Goal: Task Accomplishment & Management: Complete application form

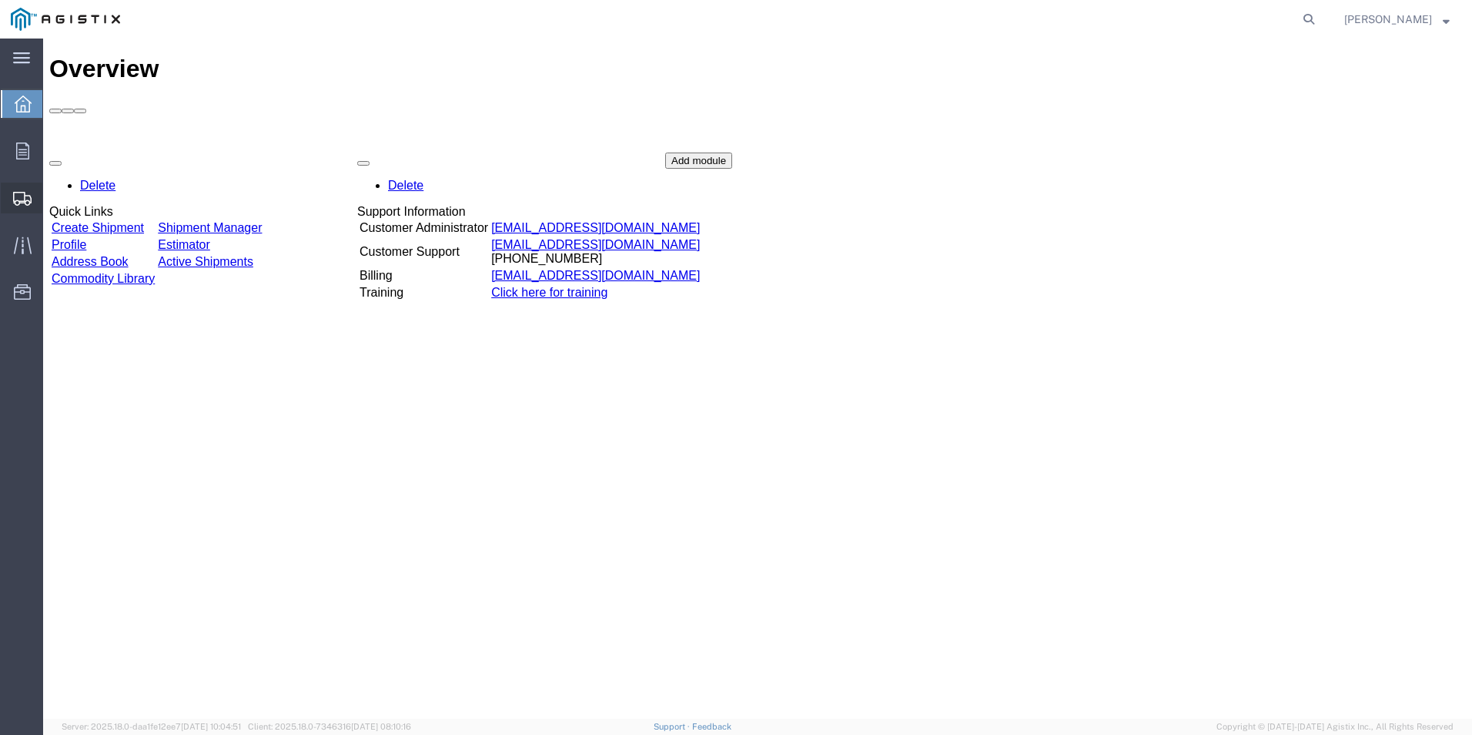
click at [0, 0] on span "Create Shipment" at bounding box center [0, 0] width 0 height 0
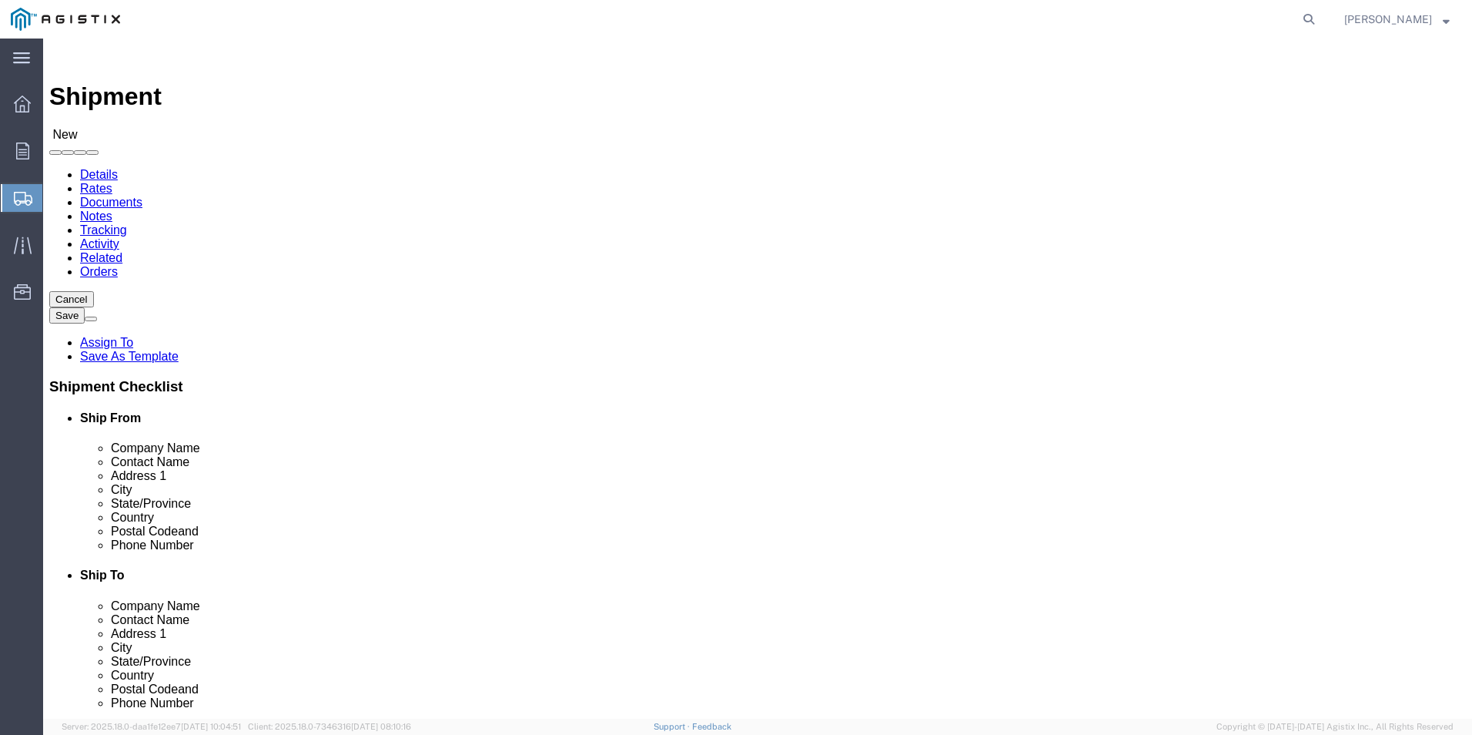
select select
click select "Select [PERSON_NAME] Electric Co Inc PG&E"
select select "9596"
click select "Select [PERSON_NAME] Electric Co Inc PG&E"
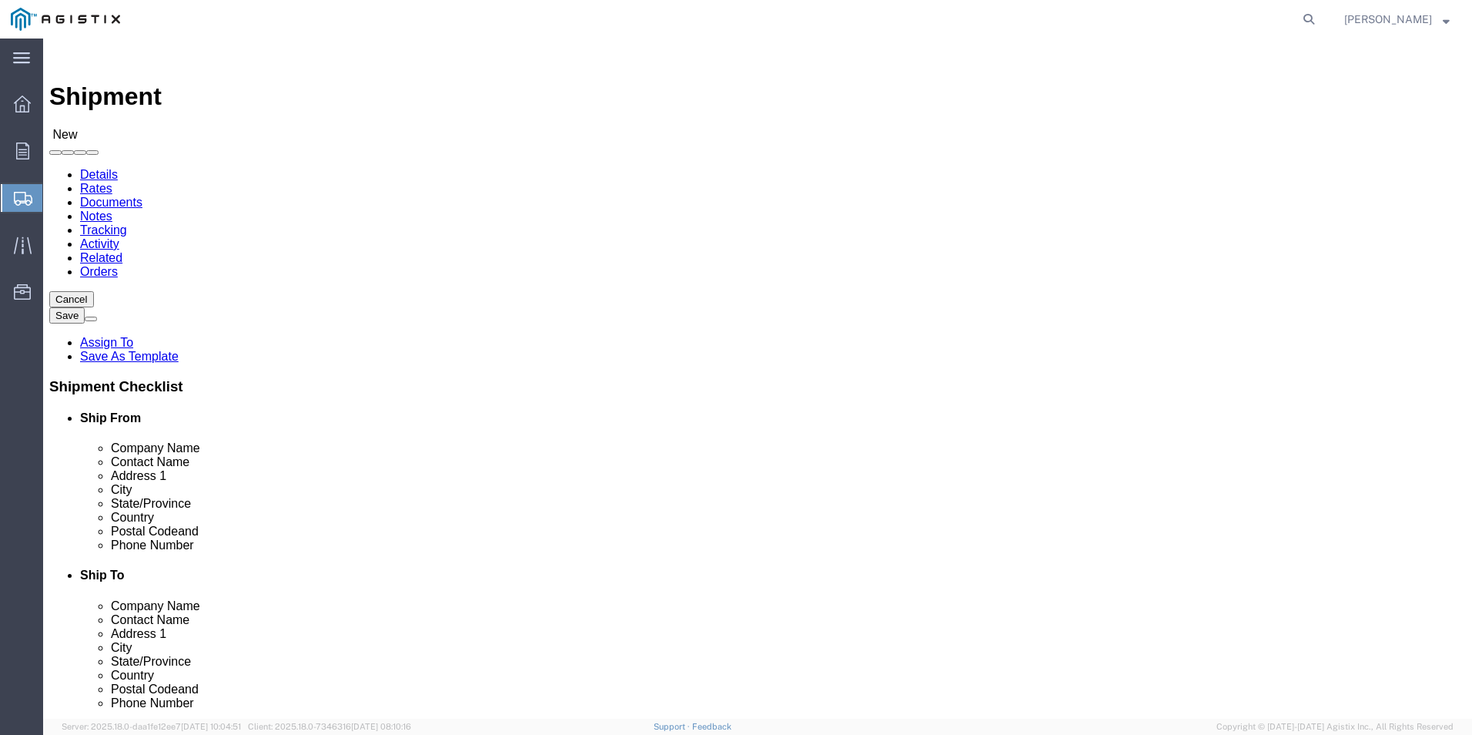
select select
click select "Select All Others [GEOGRAPHIC_DATA] [GEOGRAPHIC_DATA] [GEOGRAPHIC_DATA] [GEOGRA…"
select select "19745"
click select "Select All Others [GEOGRAPHIC_DATA] [GEOGRAPHIC_DATA] [GEOGRAPHIC_DATA] [GEOGRA…"
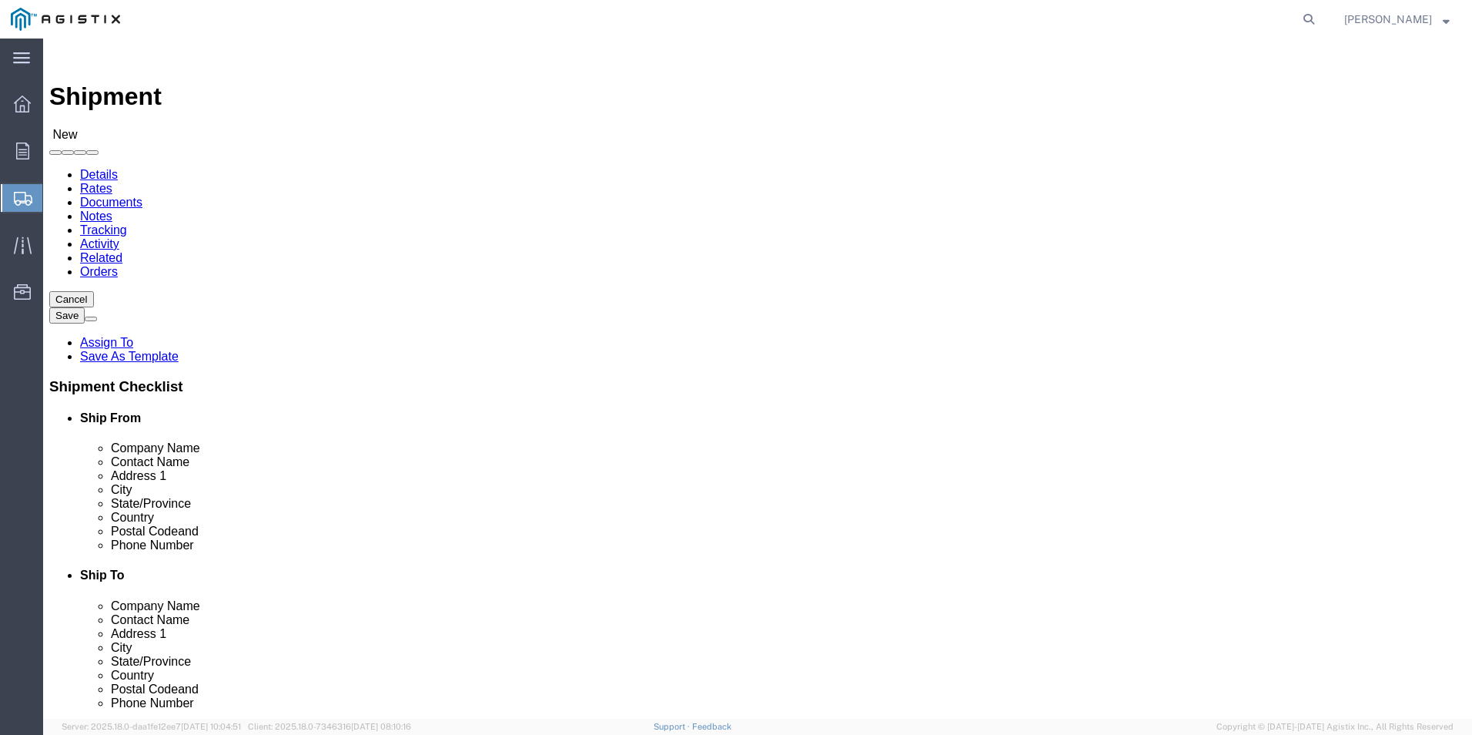
click span
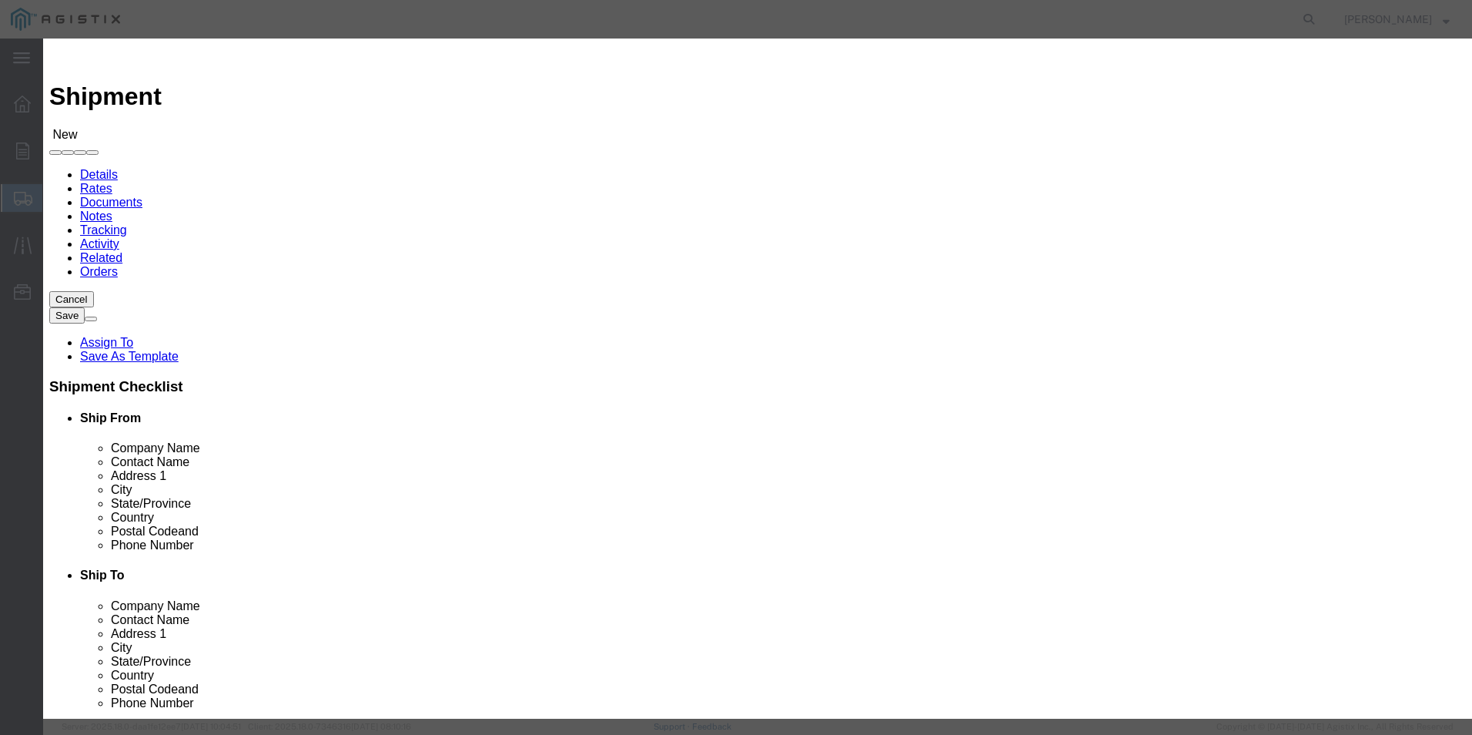
click button "Select"
select select "FL"
click button "Select"
select select "CA"
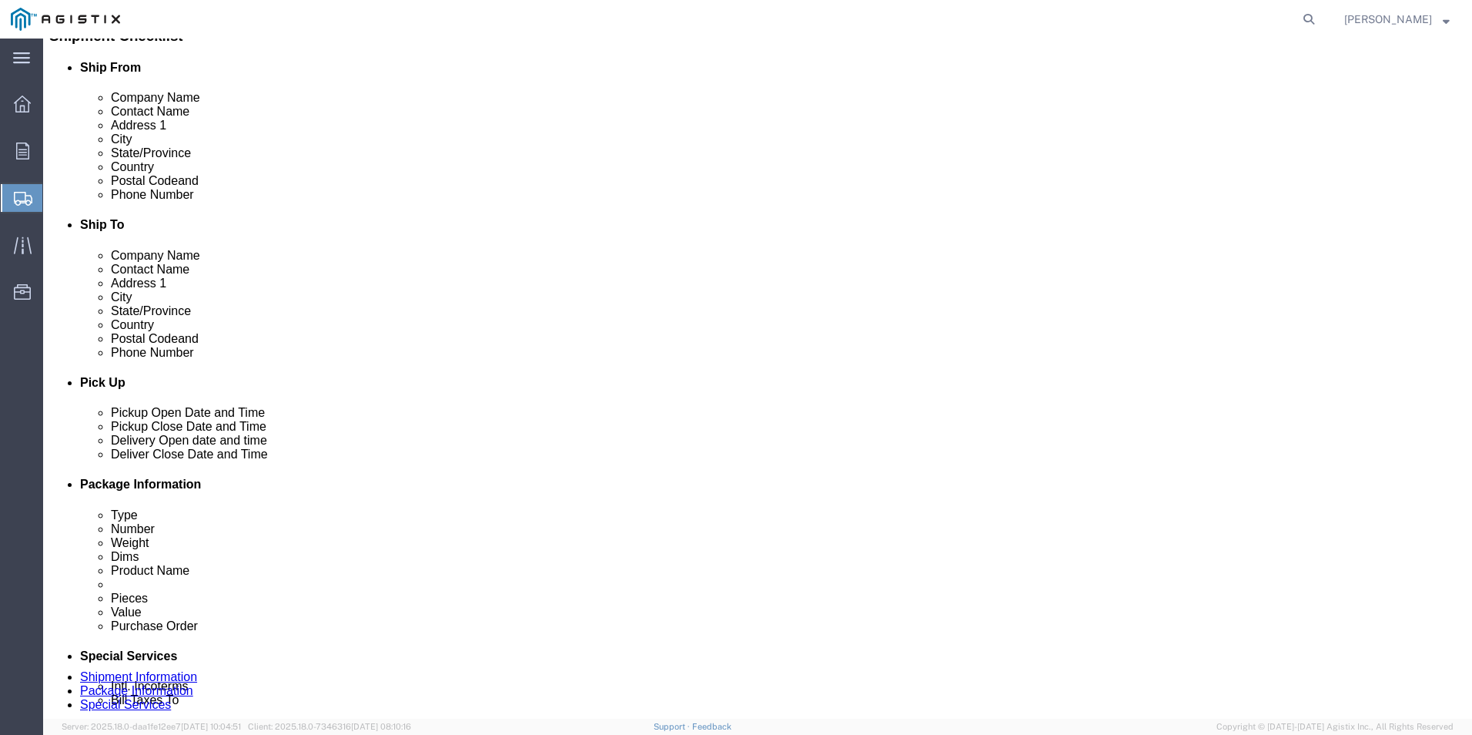
scroll to position [385, 0]
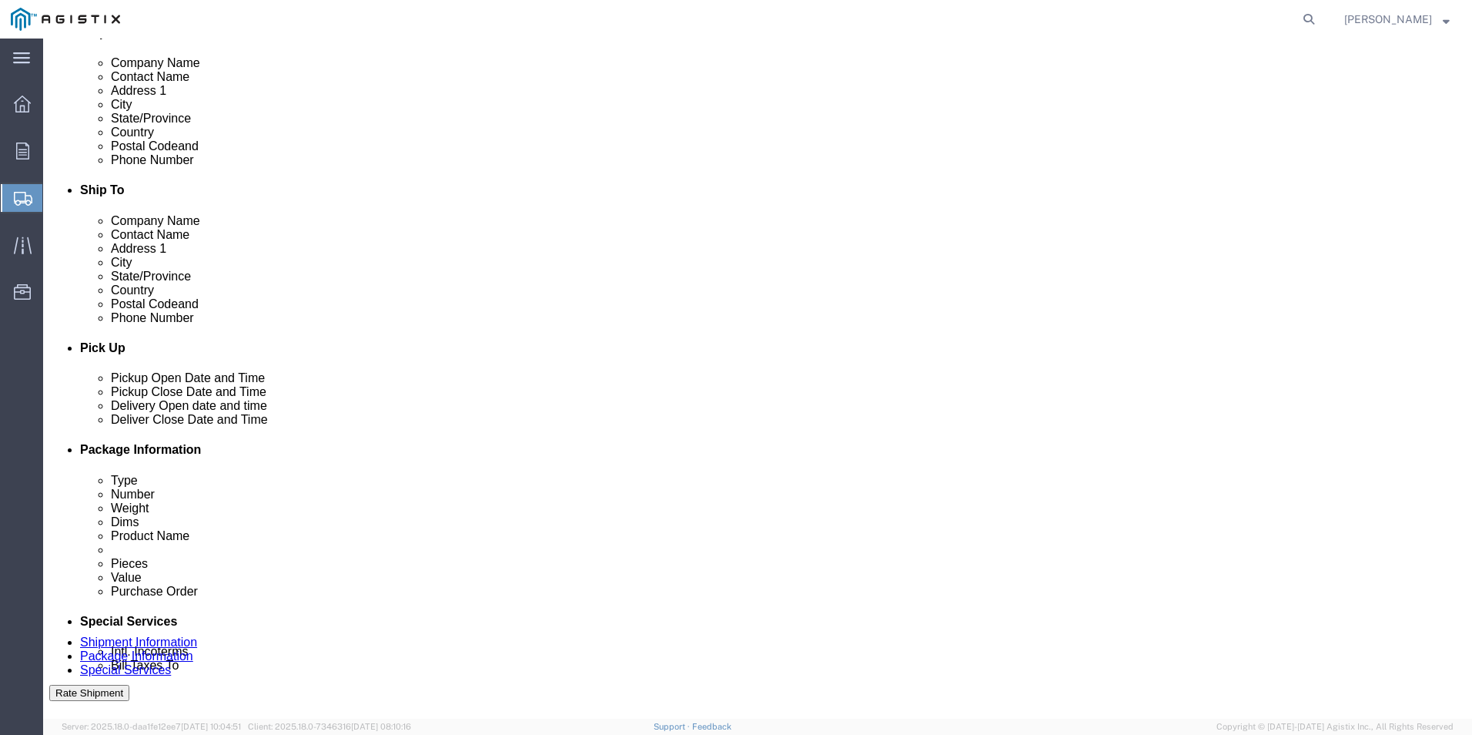
click div "[DATE] 11:00 AM"
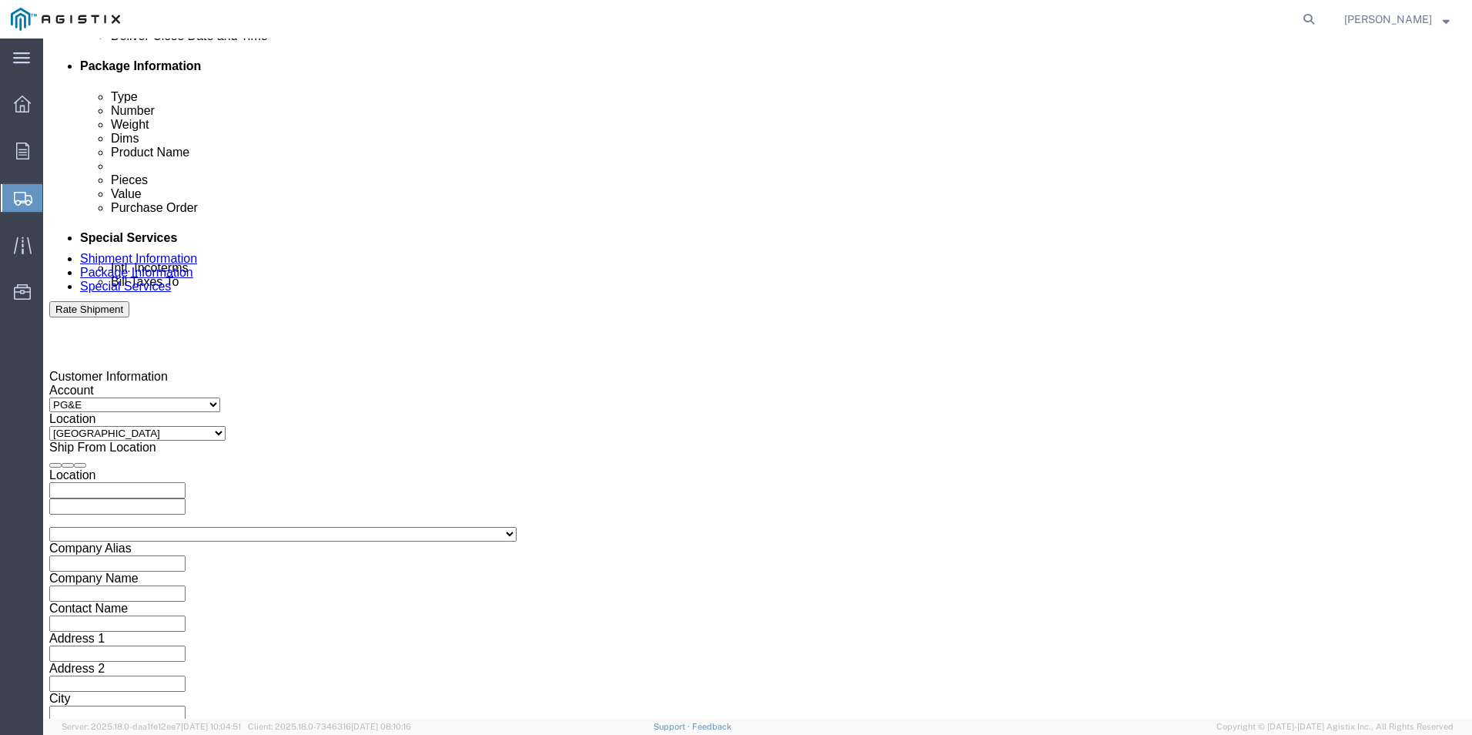
type input "4:00 PM"
click button "Apply"
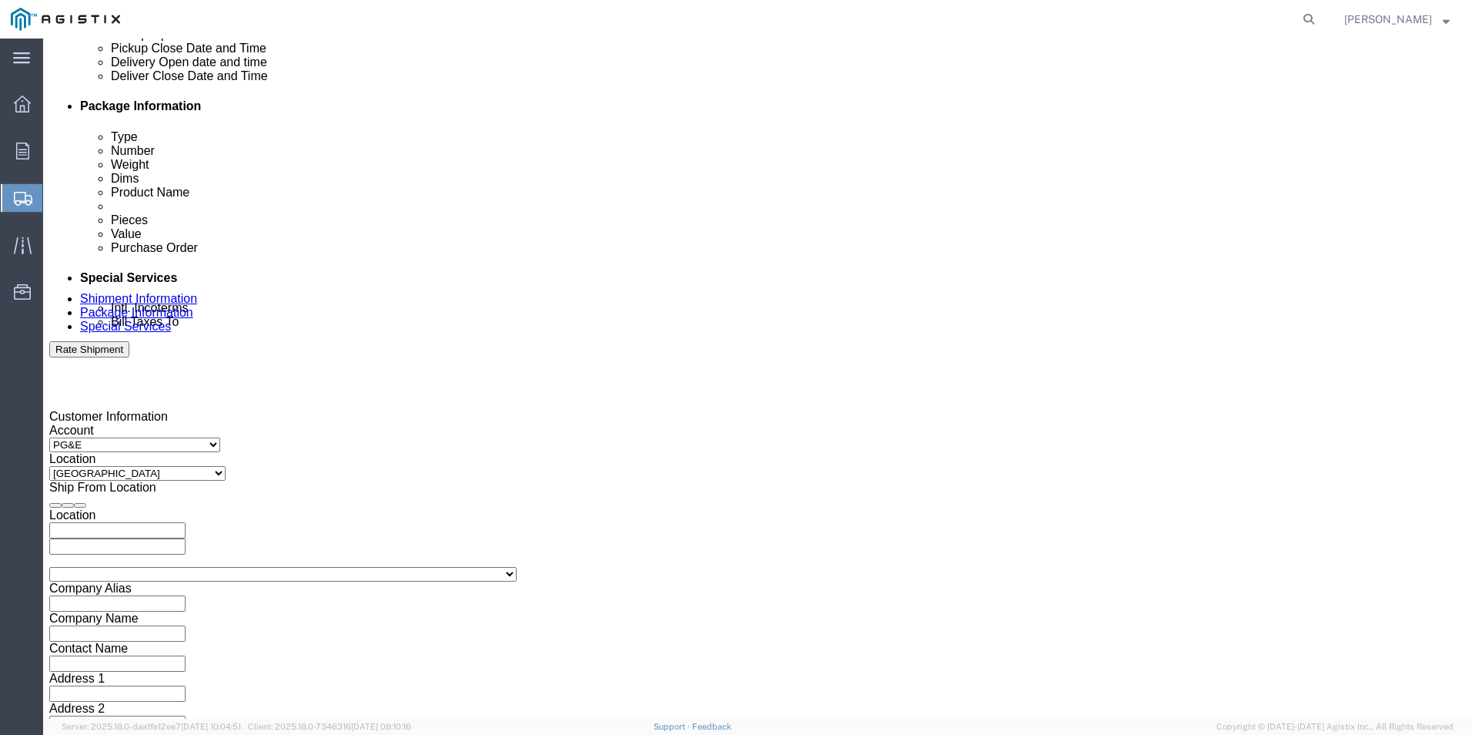
scroll to position [692, 0]
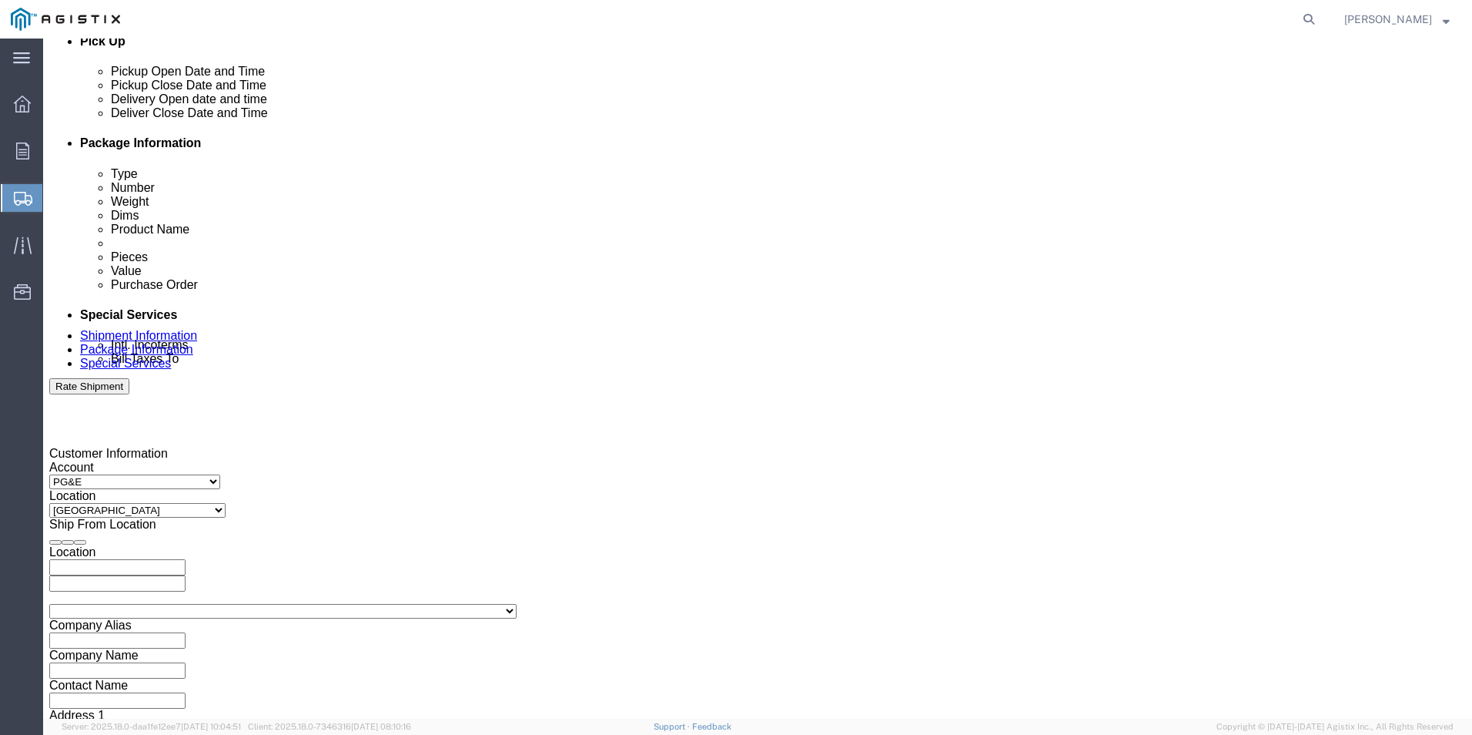
click div
drag, startPoint x: 633, startPoint y: 512, endPoint x: 648, endPoint y: 518, distance: 16.6
click input "5:00 PM"
type input "7:00 AM"
click button "Apply"
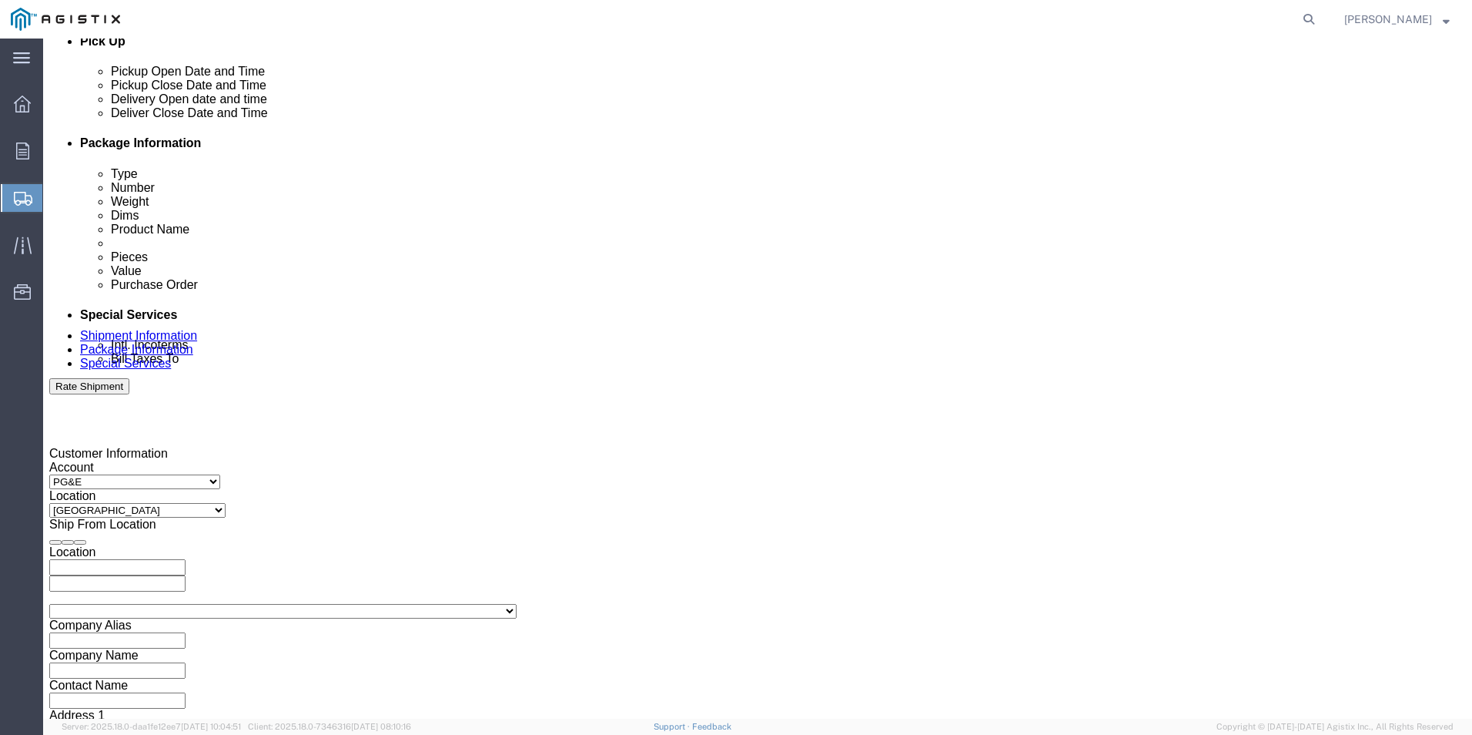
click div
drag, startPoint x: 885, startPoint y: 515, endPoint x: 943, endPoint y: 521, distance: 58.0
click input "8:00 AM"
type input "3:00 PM"
click button "Apply"
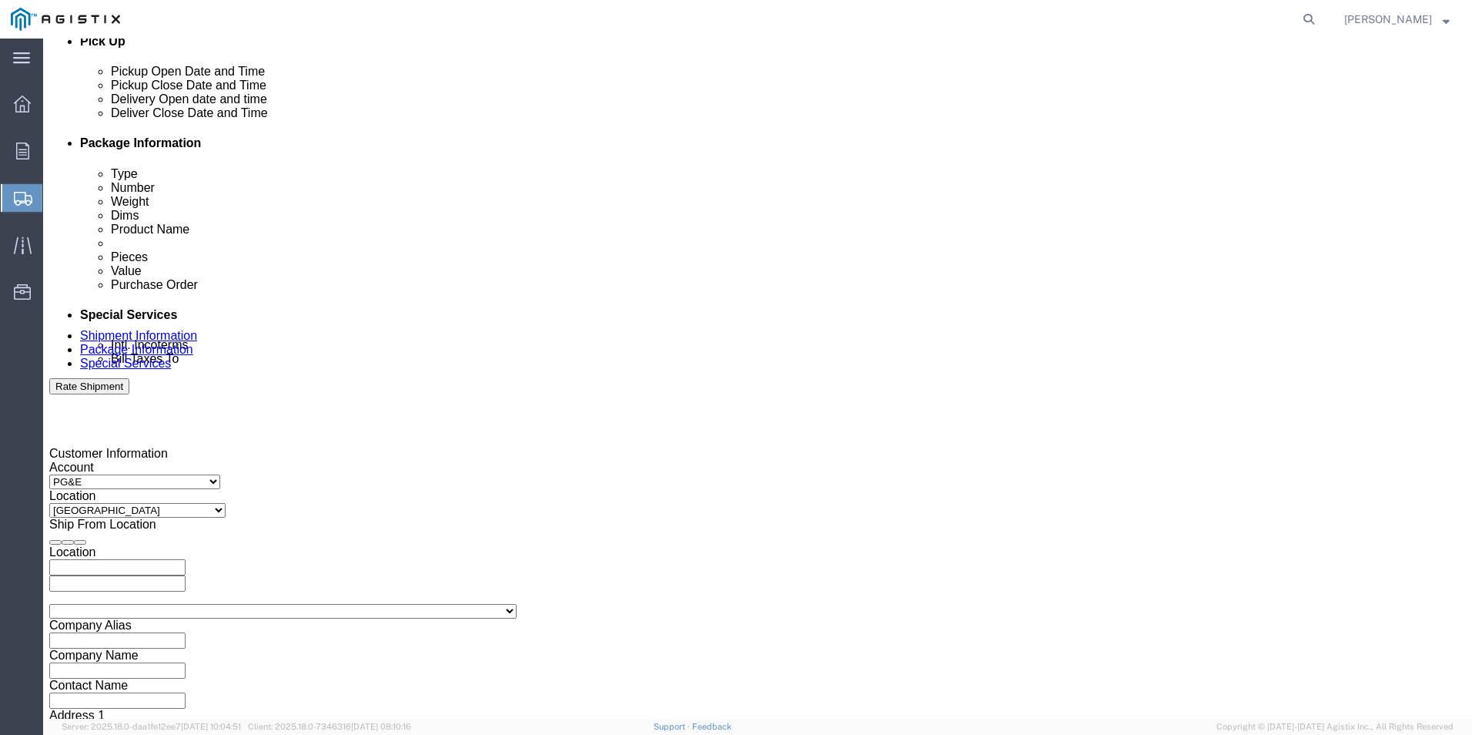
click input "text"
type input "3501416841"
select select "SALEORDR"
type input "123498593"
select select "DELNUM"
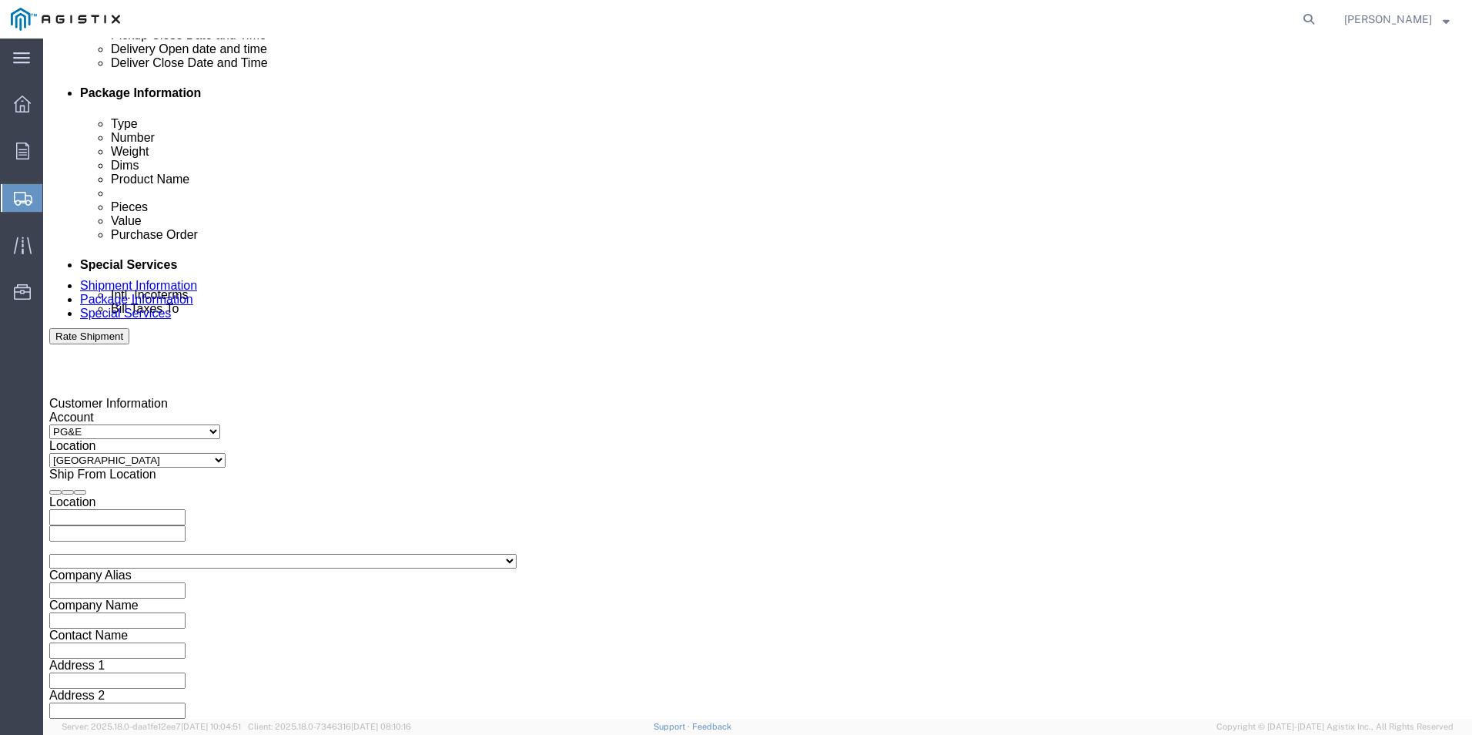
scroll to position [769, 0]
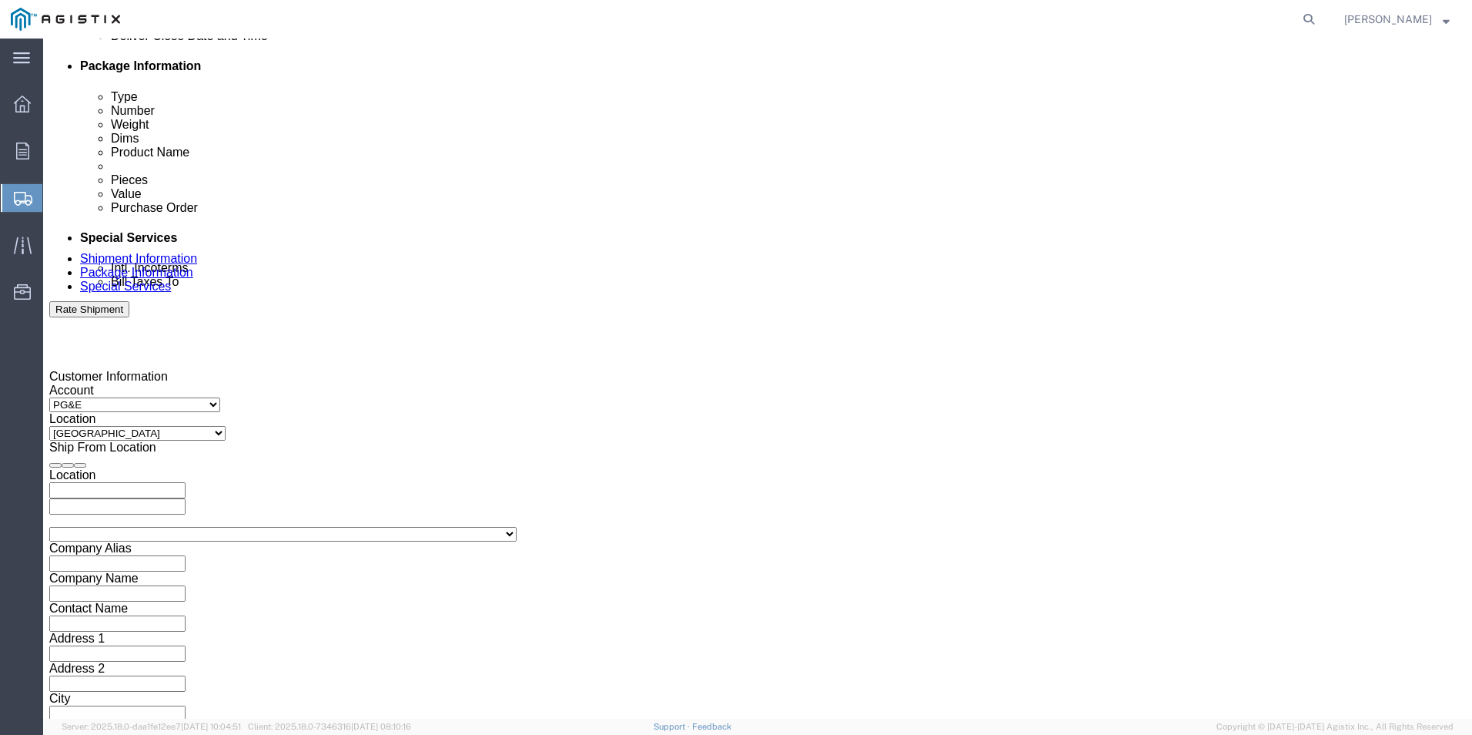
type input "832795764"
click div "Previous Continue"
click button "Continue"
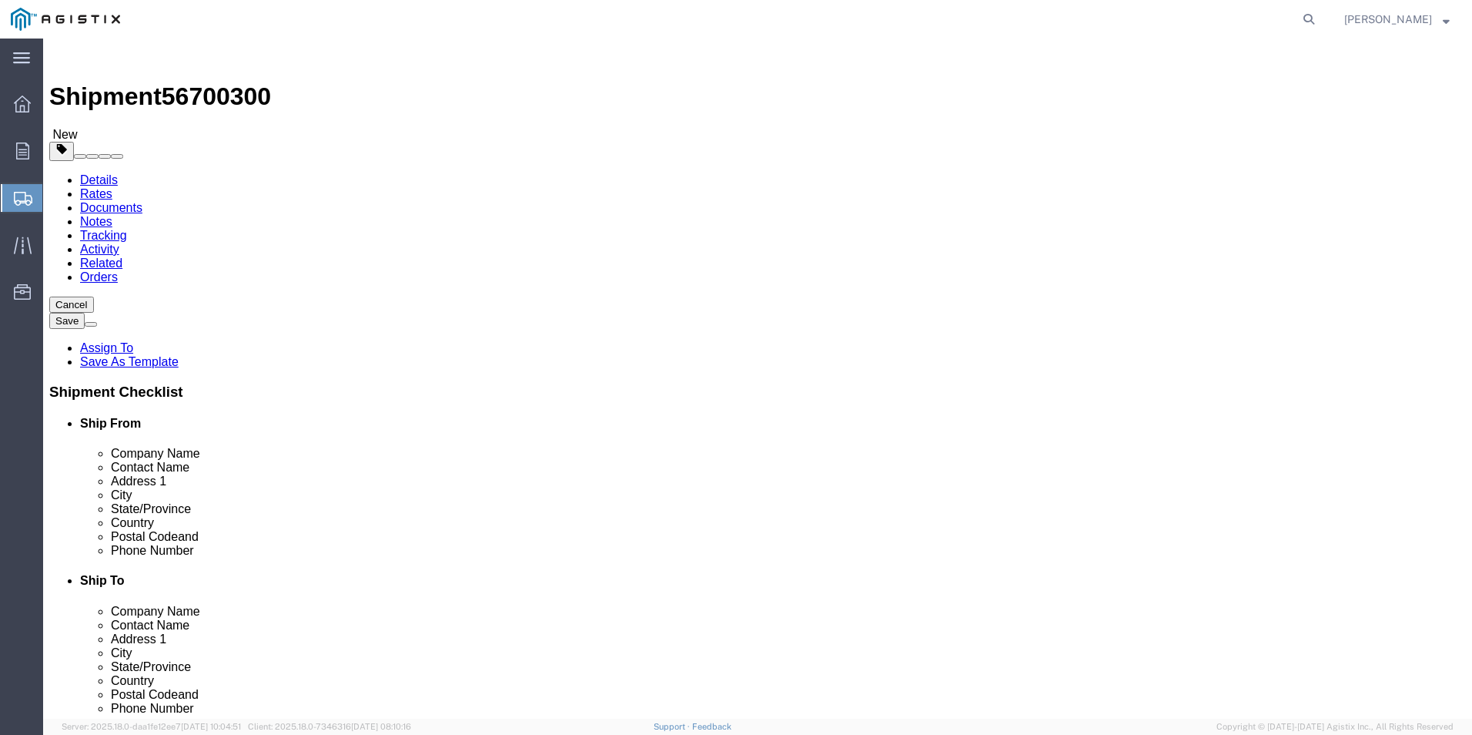
click select "Select Bulk Bundle(s) Cardboard Box(es) Carton(s) Crate(s) Drum(s) (Fiberboard)…"
select select "PSNS"
click select "Select Bulk Bundle(s) Cardboard Box(es) Carton(s) Crate(s) Drum(s) (Fiberboard)…"
click input "text"
type input "1"
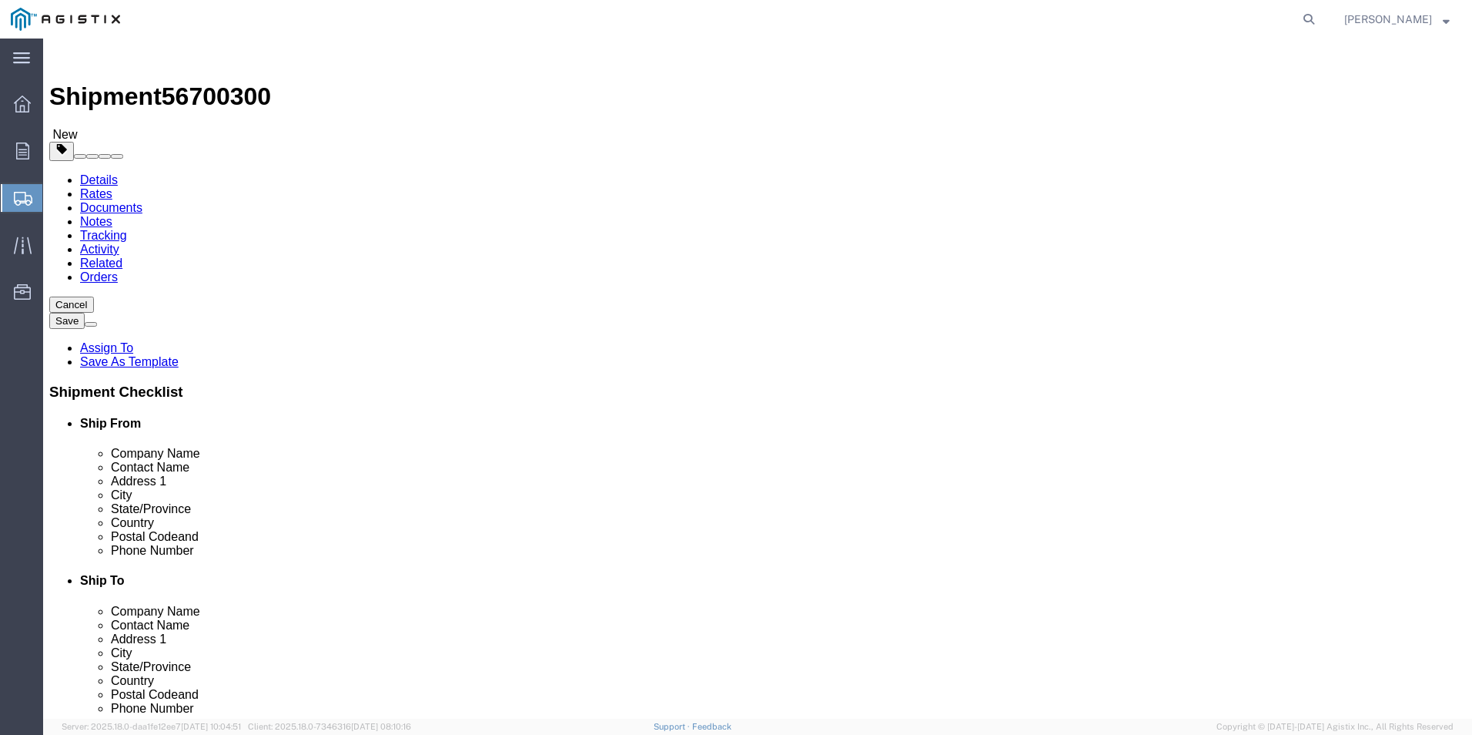
click input "text"
type input "38"
type input "42"
type input "3"
type input "21"
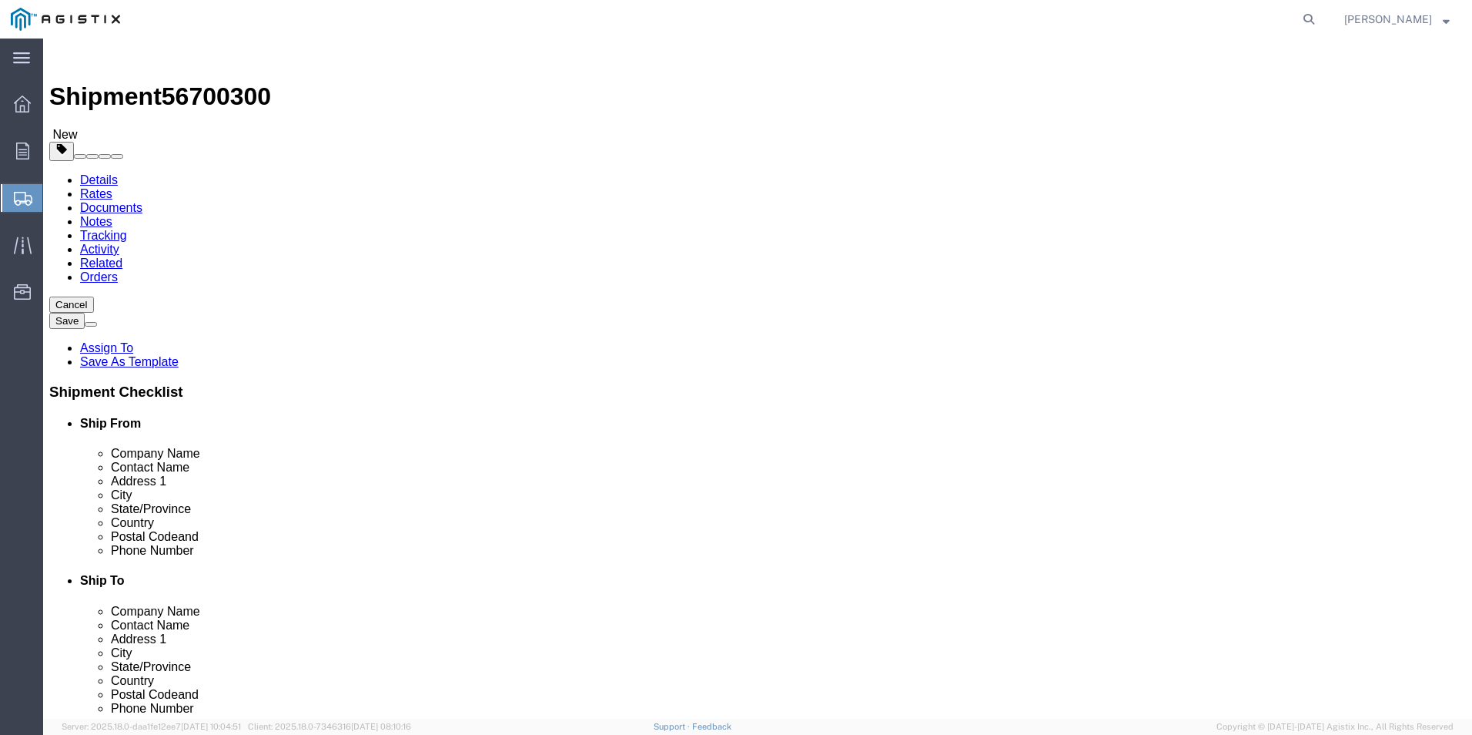
drag, startPoint x: 204, startPoint y: 387, endPoint x: 51, endPoint y: 357, distance: 156.3
click div "Package Type Select Bulk Bundle(s) Cardboard Box(es) Carton(s) Crate(s) Drum(s)…"
type input "1050"
click ul
click link "Add Content"
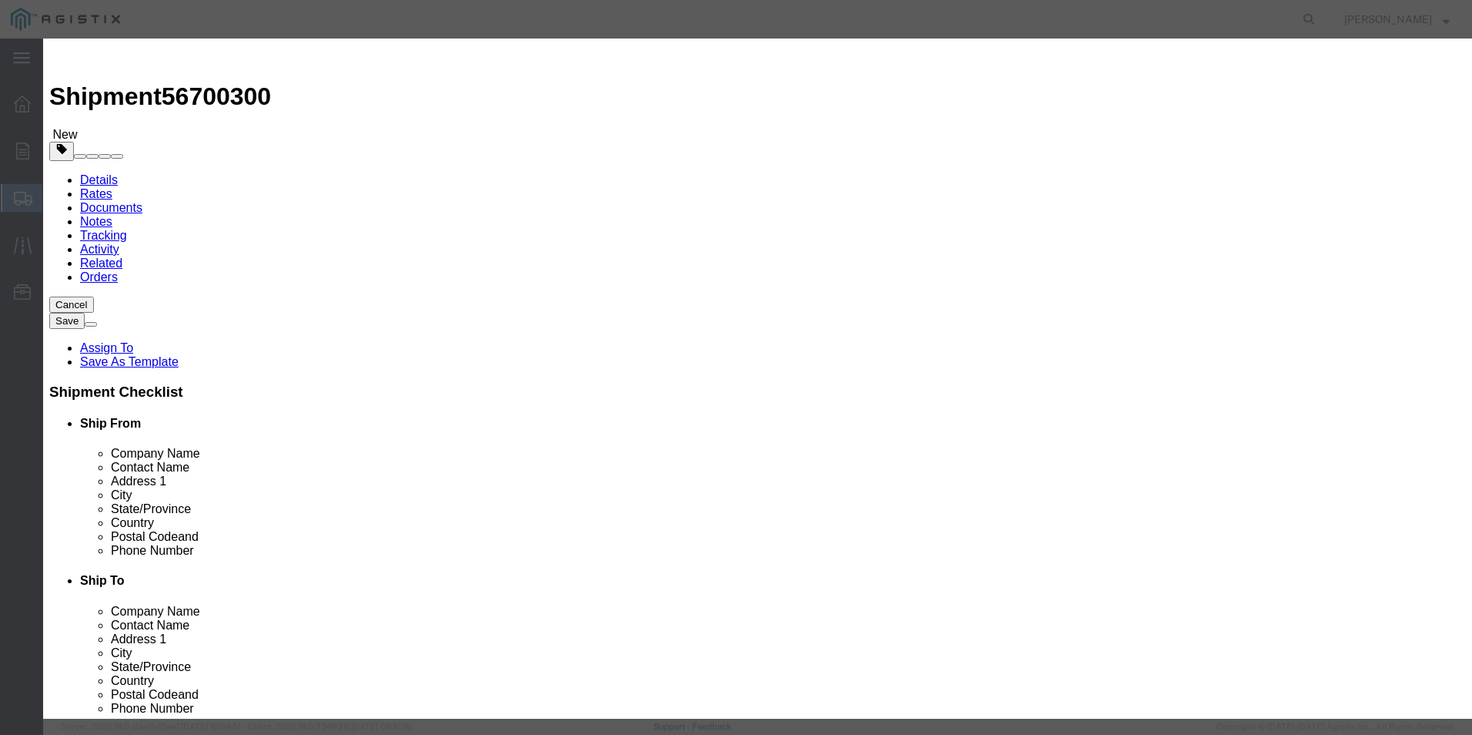
click input "text"
type input "BATTERY"
click td "Name: 14AH BATTERY PACK [PERSON_NAME] PGI"
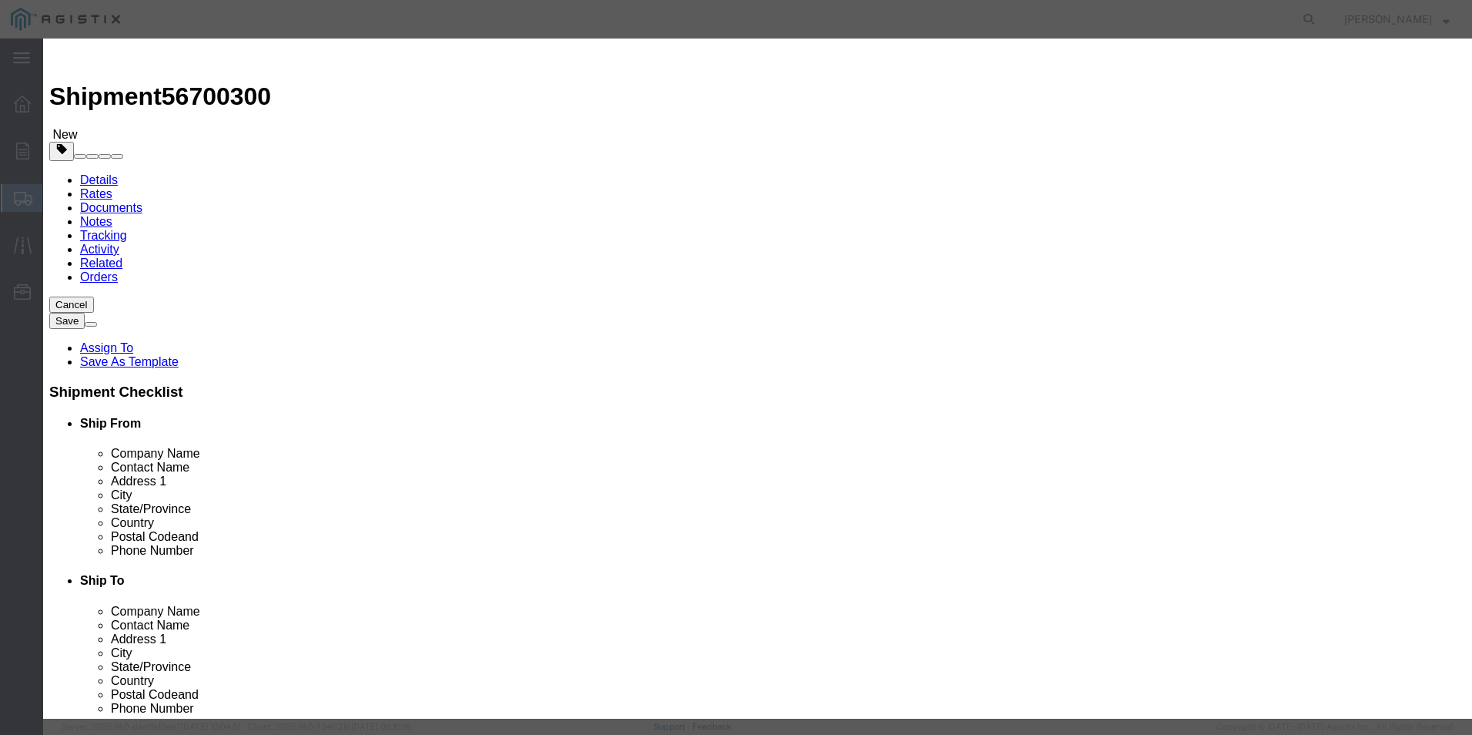
select select
select select "USD"
type input "14AH BATTERY PACK [PERSON_NAME] PGI"
type input "M042860"
type input "14AH BATTERY PACK [PERSON_NAME] PGI"
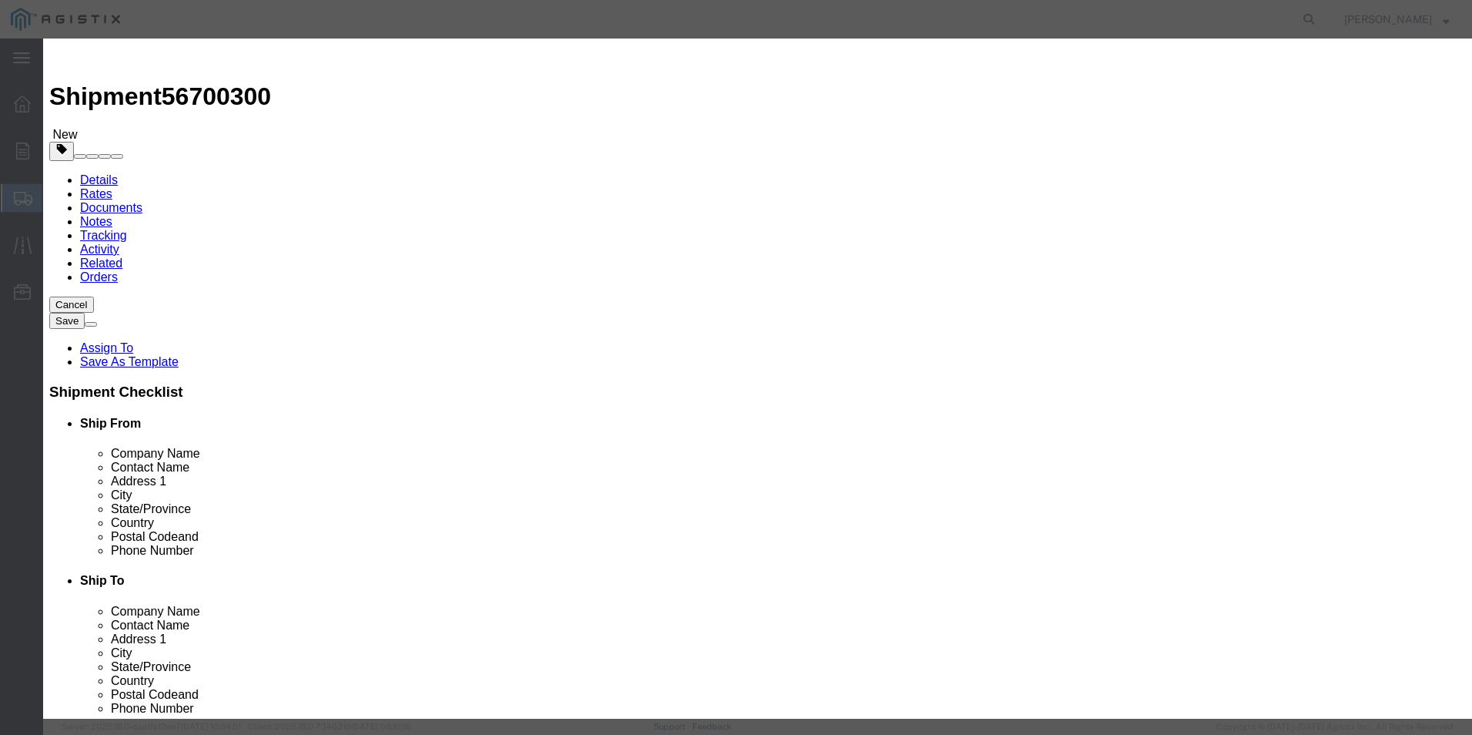
click input "text"
type input "34"
click select "Select Bag Barrels 100Board Feet Bottle Box Blister Pack Carats Can Capsule Car…"
select select "CRTN"
click select "Select Bag Barrels 100Board Feet Bottle Box Blister Pack Carats Can Capsule Car…"
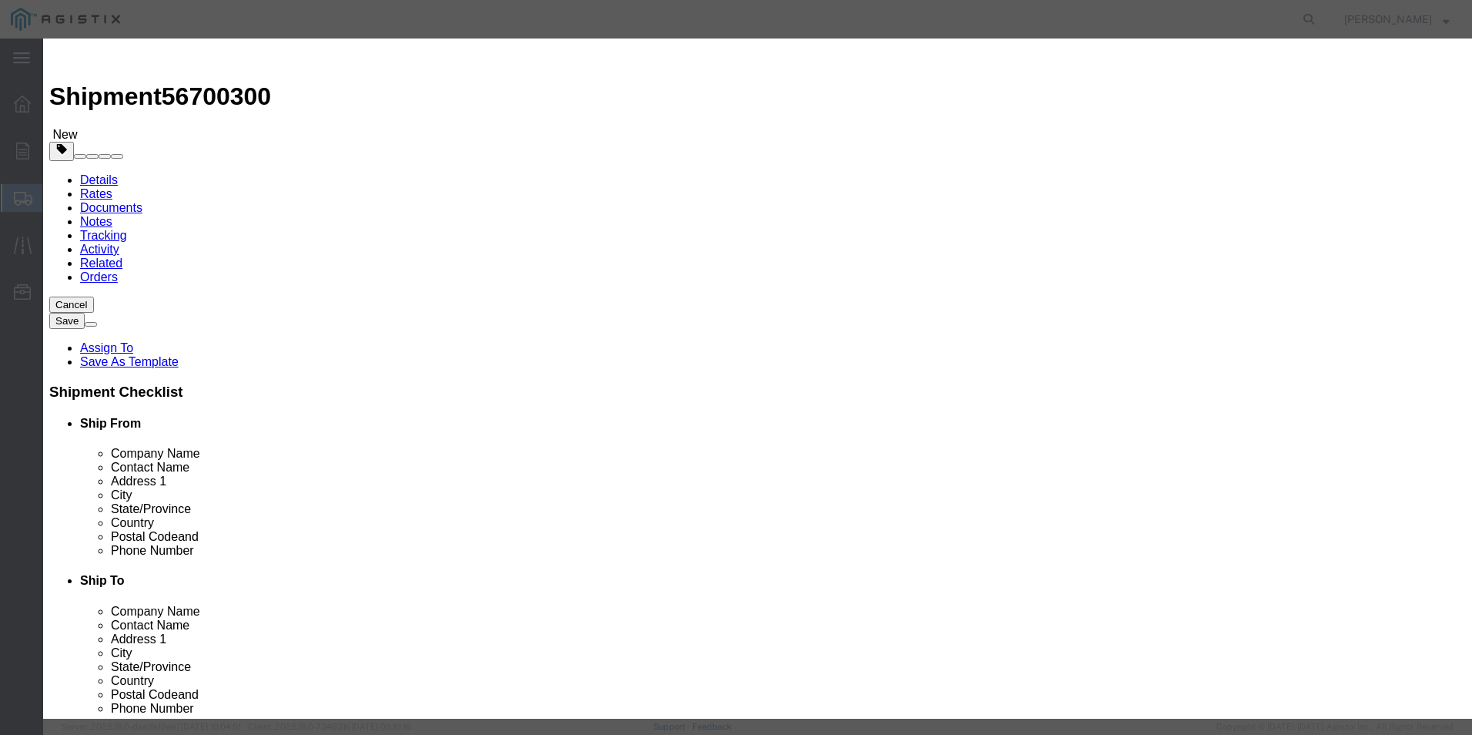
click input "text"
type input "10574.00"
click select "Select 50 55 60 65 70 85 92.5 100 125 175 250 300 400"
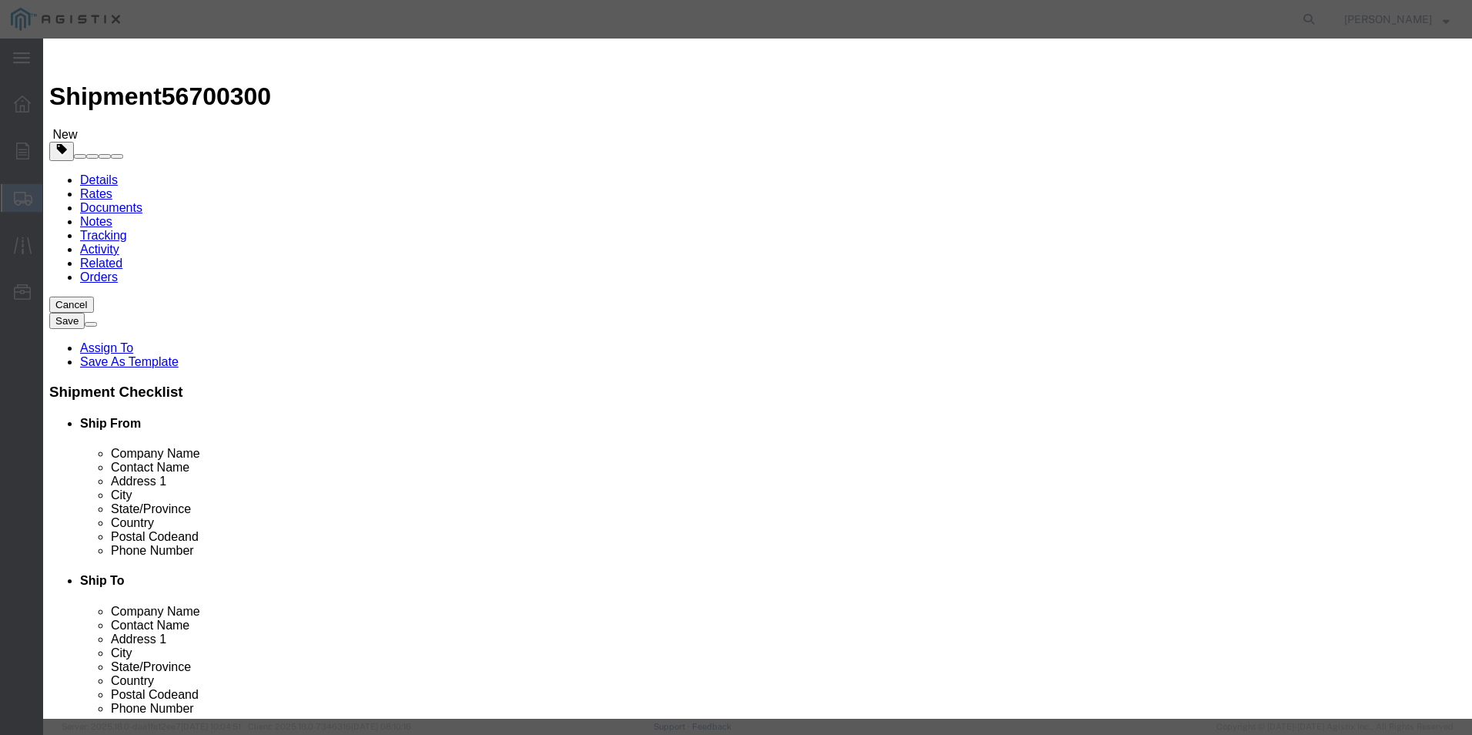
select select "92.5"
click select "Select 50 55 60 65 70 85 92.5 100 125 175 250 300 400"
click textarea
type textarea "DO NOT BREAK DOWN OR STACK ON TOP OF PALLET"
click textarea
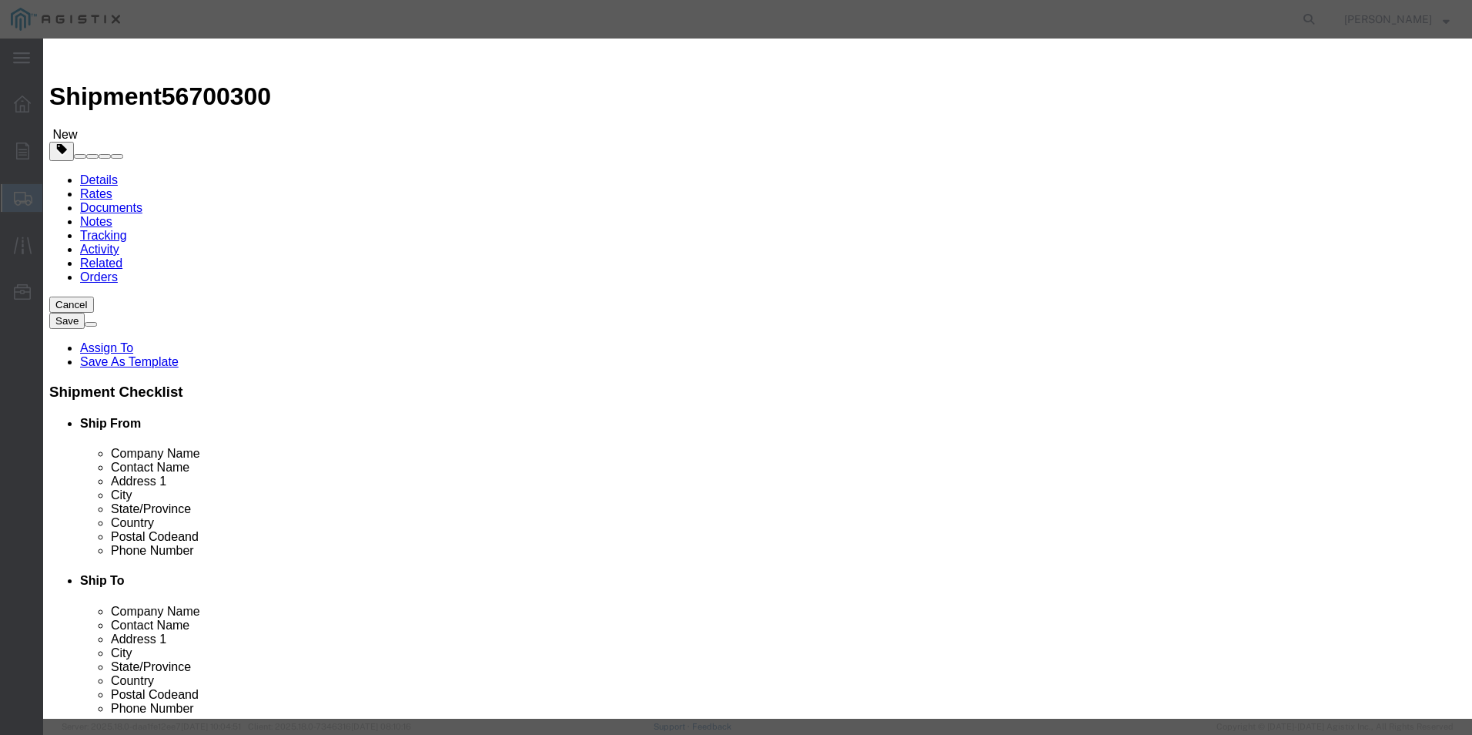
type textarea "B-1936 BATTERY KIT"
click select "Select [GEOGRAPHIC_DATA] [GEOGRAPHIC_DATA] [GEOGRAPHIC_DATA] [GEOGRAPHIC_DATA] …"
select select "US"
click select "Select [GEOGRAPHIC_DATA] [GEOGRAPHIC_DATA] [GEOGRAPHIC_DATA] [GEOGRAPHIC_DATA] …"
click button "Save & Close"
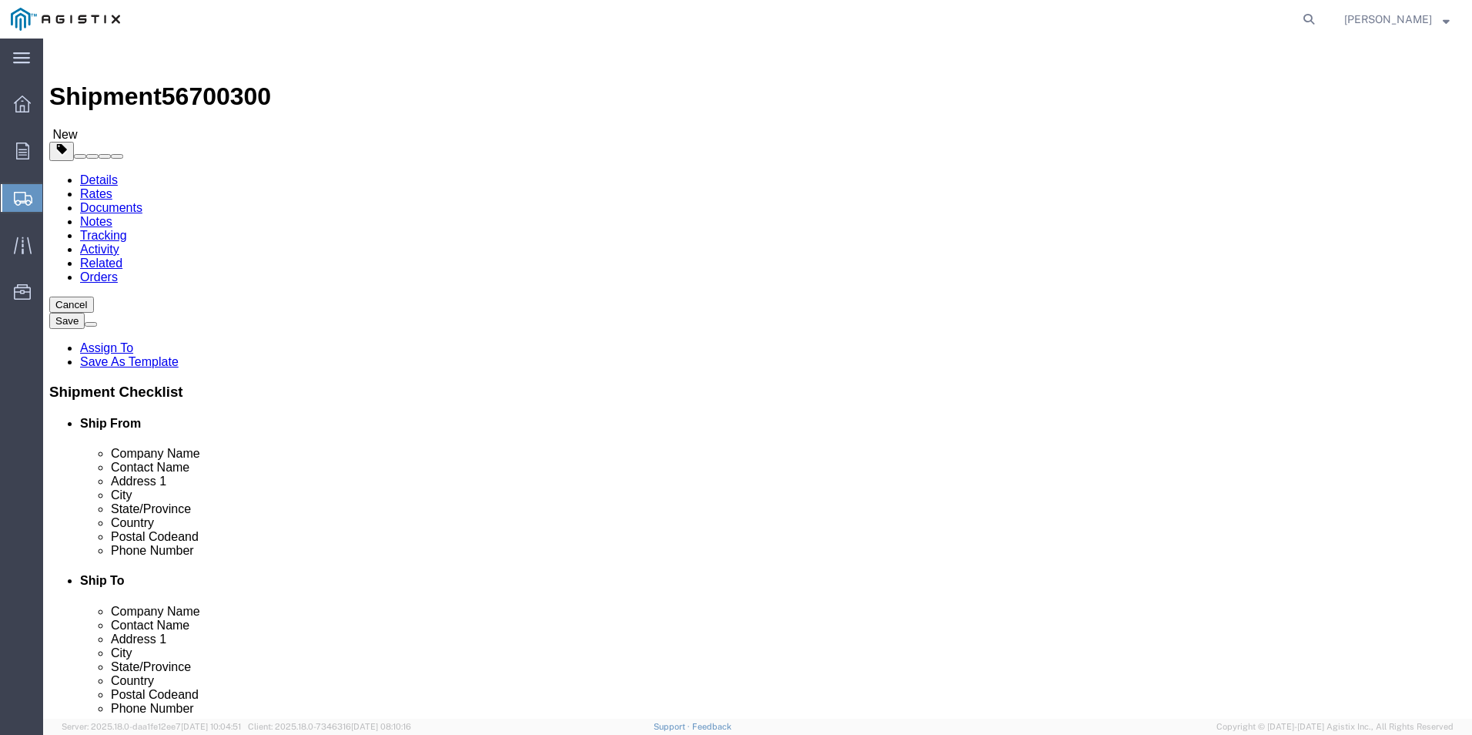
click button "Rate Shipment"
